Goal: Task Accomplishment & Management: Use online tool/utility

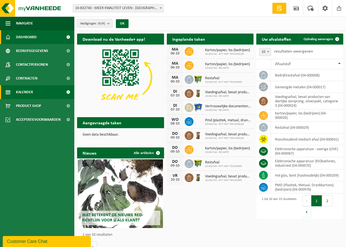
click at [31, 92] on span "Kalender" at bounding box center [24, 92] width 17 height 14
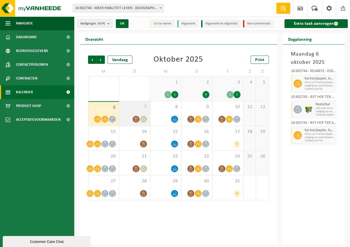
click at [136, 109] on span "7" at bounding box center [134, 107] width 25 height 6
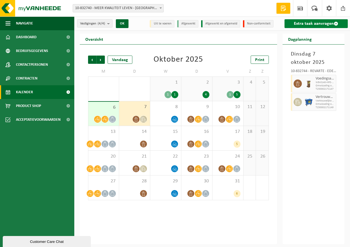
click at [307, 25] on link "Extra taak aanvragen" at bounding box center [316, 23] width 64 height 9
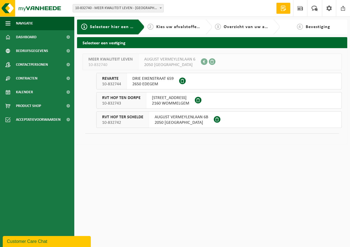
click at [148, 76] on span "DRIE EIKENSTRAAT 659" at bounding box center [152, 78] width 41 height 5
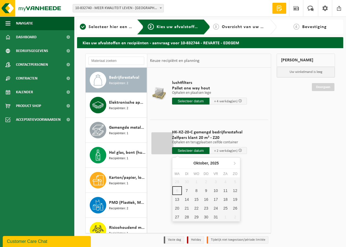
click at [187, 150] on input "text" at bounding box center [190, 150] width 37 height 7
click at [178, 207] on div "20" at bounding box center [177, 208] width 10 height 9
type input "Van 2025-10-20"
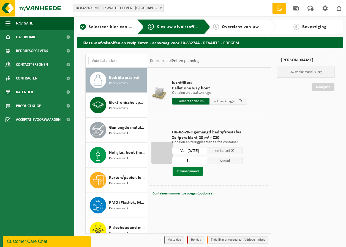
click at [190, 169] on button "In winkelmand" at bounding box center [187, 171] width 30 height 9
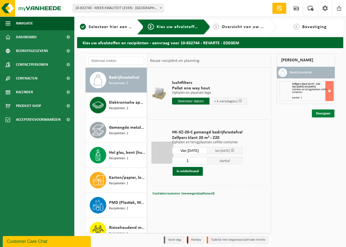
click at [320, 112] on link "Doorgaan" at bounding box center [322, 113] width 23 height 8
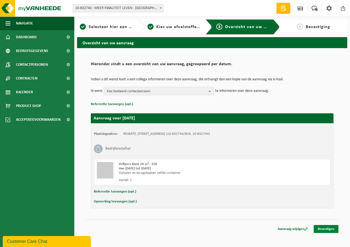
click at [322, 228] on link "Bevestigen" at bounding box center [325, 229] width 25 height 8
